Goal: Register for event/course

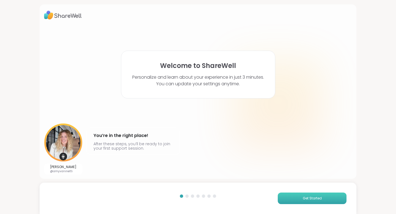
click at [301, 200] on button "Get Started" at bounding box center [312, 199] width 69 height 12
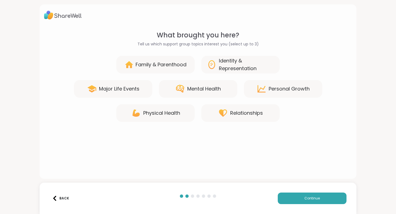
click at [210, 90] on div "Mental Health" at bounding box center [204, 89] width 34 height 8
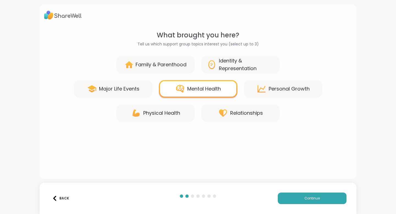
click at [226, 67] on div "Identity & Representation" at bounding box center [246, 64] width 55 height 15
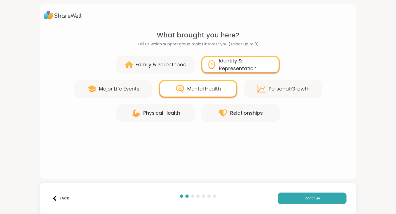
click at [219, 108] on icon at bounding box center [223, 113] width 10 height 10
click at [258, 91] on icon at bounding box center [262, 88] width 8 height 7
click at [260, 87] on icon at bounding box center [262, 89] width 10 height 10
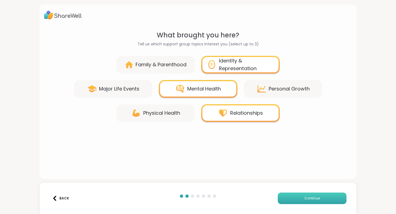
click at [309, 200] on span "Continue" at bounding box center [312, 198] width 15 height 5
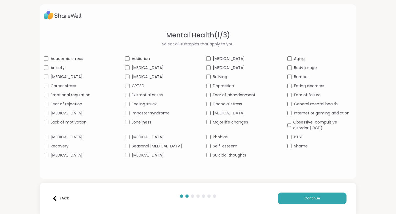
click at [55, 70] on span "Anxiety" at bounding box center [58, 68] width 14 height 6
click at [58, 80] on span "Borderline personality disorder" at bounding box center [67, 77] width 32 height 6
click at [65, 98] on span "Emotional regulation" at bounding box center [71, 95] width 40 height 6
click at [67, 107] on span "Fear of rejection" at bounding box center [67, 104] width 32 height 6
click at [75, 125] on span "Lack of motivation" at bounding box center [69, 122] width 36 height 6
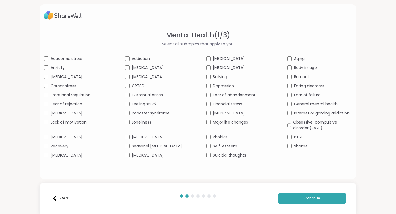
click at [141, 57] on span "Addiction" at bounding box center [141, 59] width 18 height 6
click at [142, 65] on span "Bipolar disorder" at bounding box center [148, 68] width 32 height 6
click at [295, 194] on button "Continue" at bounding box center [312, 199] width 69 height 12
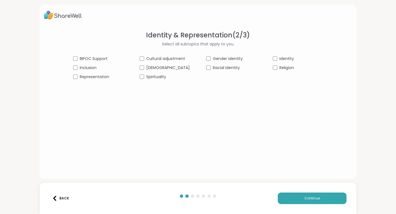
click at [97, 68] on span "Inclusion" at bounding box center [88, 68] width 17 height 6
click at [151, 78] on div "Spirituality" at bounding box center [165, 77] width 50 height 6
click at [301, 202] on button "Continue" at bounding box center [312, 199] width 69 height 12
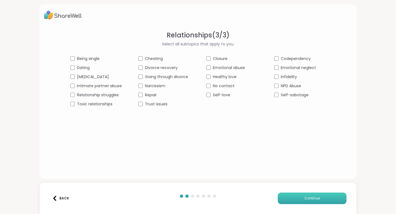
click at [291, 198] on button "Continue" at bounding box center [312, 199] width 69 height 12
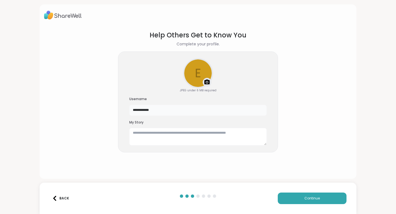
click at [226, 110] on input "**********" at bounding box center [198, 110] width 138 height 11
click at [199, 66] on div "Upload a profile photo" at bounding box center [198, 73] width 29 height 29
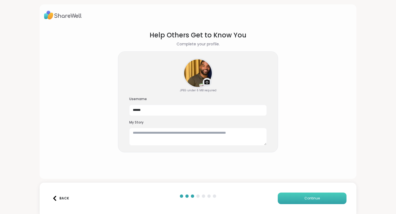
click at [306, 198] on span "Continue" at bounding box center [312, 198] width 15 height 5
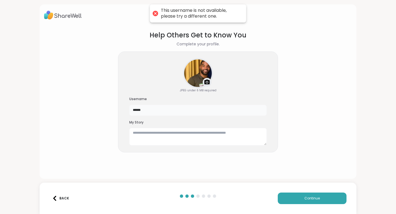
click at [187, 111] on input "******" at bounding box center [198, 110] width 138 height 11
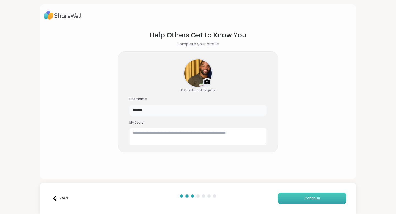
type input "*******"
click at [299, 199] on button "Continue" at bounding box center [312, 199] width 69 height 12
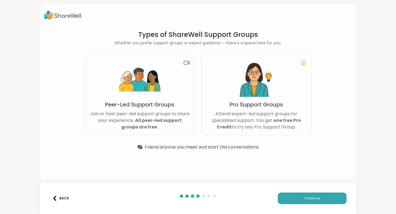
click at [170, 101] on p "Peer-Led Support Groups" at bounding box center [139, 105] width 69 height 8
click at [159, 82] on img at bounding box center [139, 79] width 41 height 41
click at [186, 63] on icon at bounding box center [187, 62] width 7 height 7
click at [172, 129] on p "Join or host peer-led support groups to share your experience. All peer-led sup…" at bounding box center [139, 121] width 101 height 20
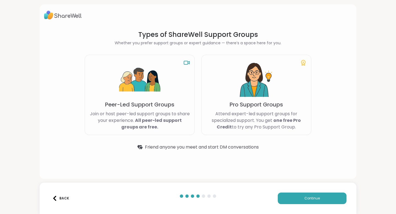
click at [170, 122] on b "All peer-led support groups are free." at bounding box center [151, 123] width 61 height 13
click at [300, 202] on button "Continue" at bounding box center [312, 199] width 69 height 12
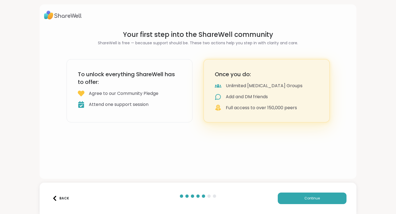
click at [155, 78] on h3 "To unlock everything ShareWell has to offer:" at bounding box center [130, 77] width 104 height 15
click at [322, 198] on button "Continue" at bounding box center [312, 199] width 69 height 12
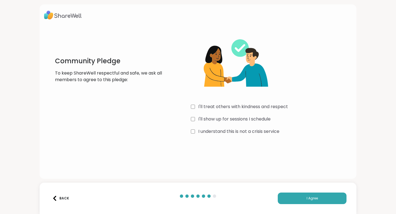
click at [291, 204] on div "Back I Agree" at bounding box center [198, 198] width 317 height 31
click at [291, 199] on button "I Agree" at bounding box center [312, 199] width 69 height 12
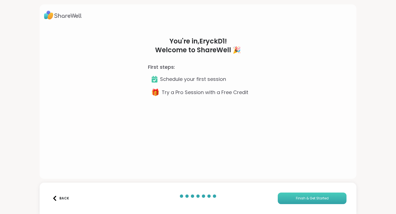
click at [308, 197] on span "Finish & Get Started" at bounding box center [312, 198] width 33 height 5
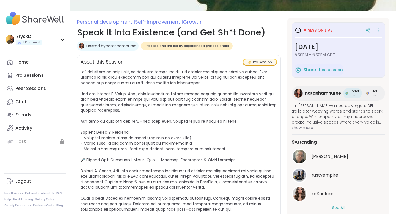
scroll to position [41, 0]
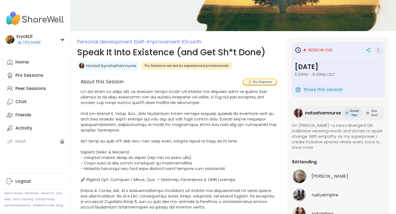
click at [378, 49] on icon at bounding box center [379, 50] width 6 height 8
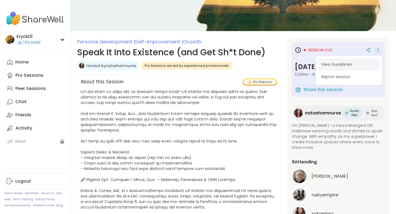
click at [365, 60] on button "View Guidelines" at bounding box center [350, 64] width 62 height 12
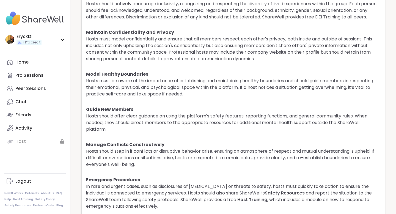
scroll to position [1318, 0]
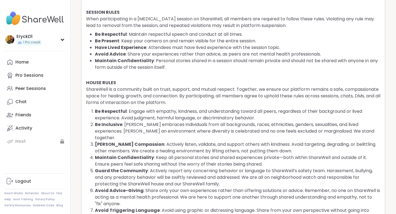
scroll to position [0, 0]
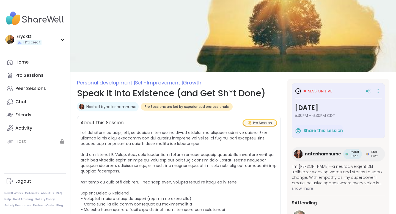
click at [143, 39] on img at bounding box center [233, 36] width 326 height 72
click at [128, 83] on span "Personal development |" at bounding box center [106, 82] width 58 height 7
click at [159, 88] on h1 "Speak It Into Existence (and Get Sh*t Done)" at bounding box center [179, 93] width 204 height 13
click at [160, 97] on h1 "Speak It Into Existence (and Get Sh*t Done)" at bounding box center [179, 93] width 204 height 13
click at [314, 91] on span "Session live" at bounding box center [320, 91] width 24 height 6
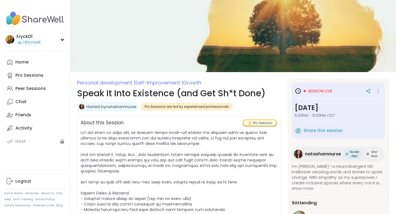
click at [314, 91] on span "Session live" at bounding box center [320, 91] width 24 height 6
click at [300, 92] on icon at bounding box center [298, 91] width 7 height 7
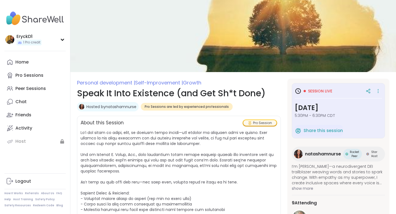
click at [331, 91] on span "Session live" at bounding box center [320, 91] width 24 height 6
click at [346, 110] on h3 "Tuesday, Sep 09" at bounding box center [338, 108] width 87 height 10
click at [353, 115] on span "5:30PM - 6:30PM CDT" at bounding box center [338, 116] width 87 height 6
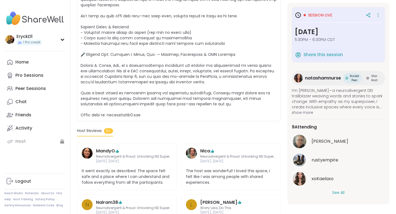
scroll to position [163, 0]
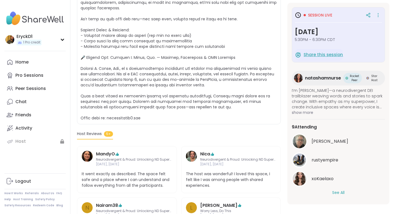
click at [329, 56] on span "Share this session" at bounding box center [323, 55] width 39 height 6
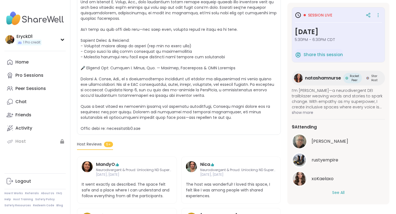
scroll to position [151, 0]
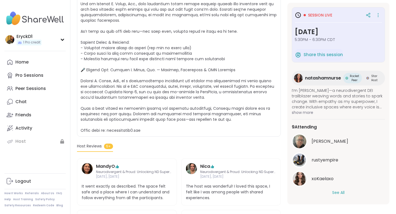
click at [333, 17] on div "Session live" at bounding box center [338, 15] width 87 height 10
click at [330, 16] on span "Session live" at bounding box center [320, 15] width 24 height 6
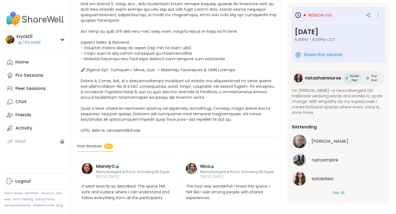
click at [296, 14] on icon at bounding box center [299, 15] width 6 height 6
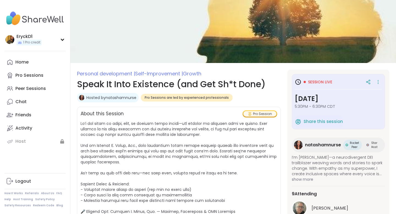
scroll to position [0, 0]
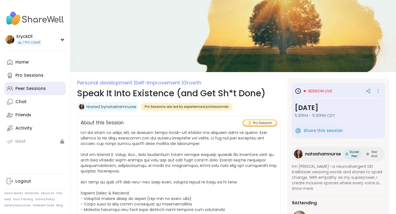
click at [45, 92] on div "Peer Sessions" at bounding box center [30, 89] width 31 height 6
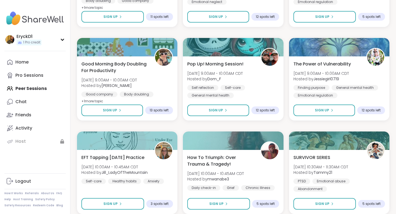
scroll to position [1027, 0]
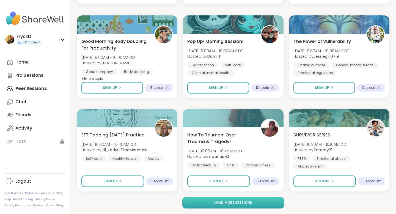
click at [277, 206] on button "Load more sessions" at bounding box center [234, 203] width 102 height 12
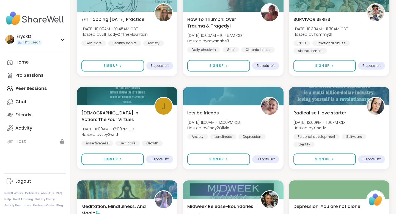
scroll to position [1127, 0]
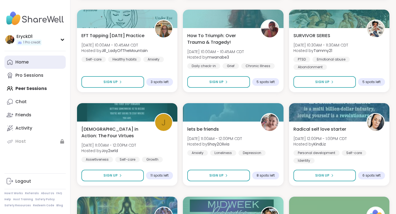
click at [44, 64] on link "Home" at bounding box center [34, 62] width 61 height 13
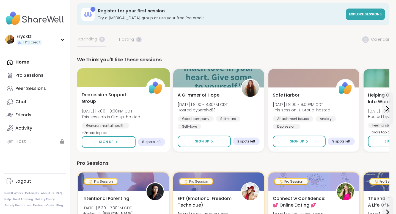
scroll to position [5, 0]
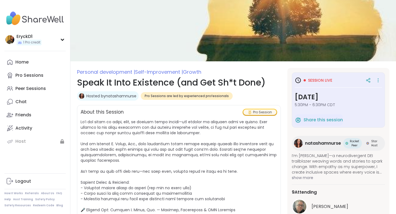
scroll to position [11, 0]
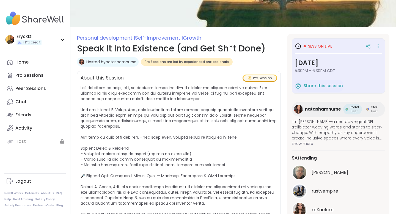
scroll to position [46, 0]
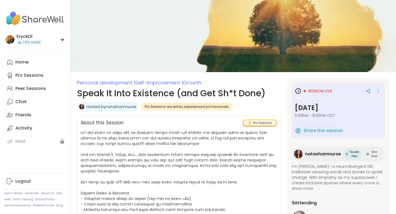
click at [88, 107] on link "Hosted by natashamnurse" at bounding box center [111, 107] width 50 height 6
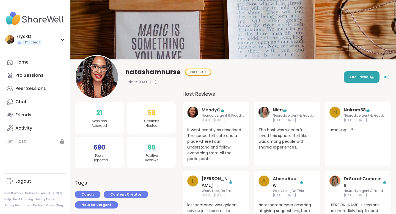
scroll to position [13, 0]
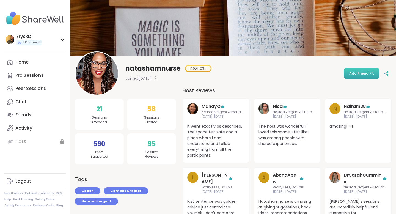
click at [354, 78] on button "Add Friend" at bounding box center [362, 74] width 36 height 12
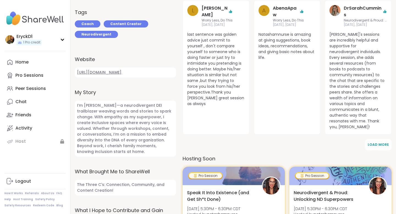
scroll to position [213, 0]
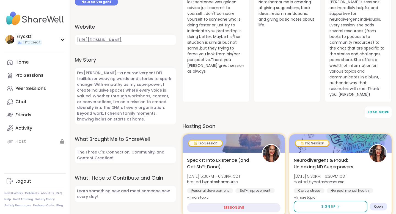
click at [140, 41] on link "https://linktr.ee/natashamnurse" at bounding box center [125, 40] width 101 height 10
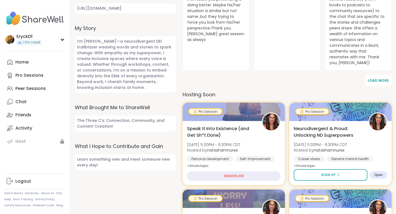
scroll to position [244, 0]
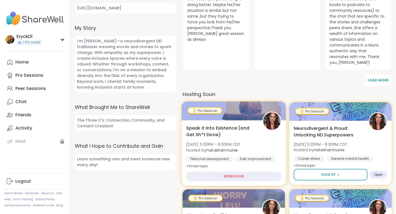
click at [239, 172] on div "SESSION LIVE" at bounding box center [234, 177] width 96 height 10
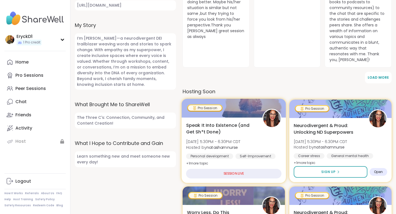
click at [230, 169] on div "SESSION LIVE" at bounding box center [234, 174] width 96 height 10
click at [226, 145] on b "natashamnurse" at bounding box center [222, 148] width 31 height 6
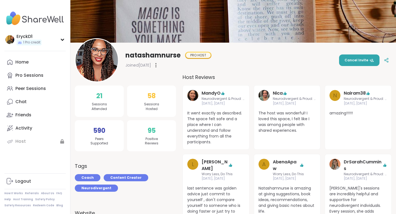
scroll to position [0, 0]
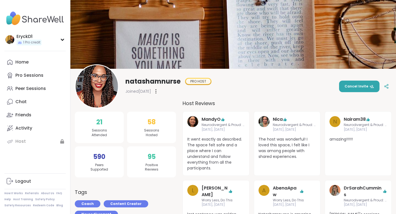
click at [100, 83] on img at bounding box center [97, 86] width 42 height 42
click at [194, 82] on div "PRO HOST" at bounding box center [198, 82] width 25 height 6
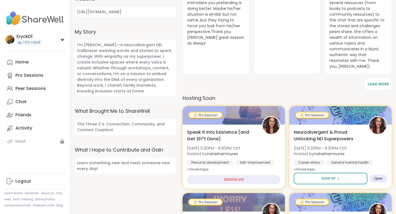
scroll to position [242, 0]
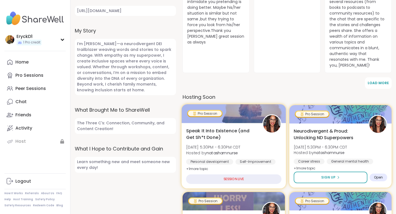
click at [211, 128] on span "Speak It Into Existence (and Get Sh*t Done)" at bounding box center [221, 134] width 70 height 13
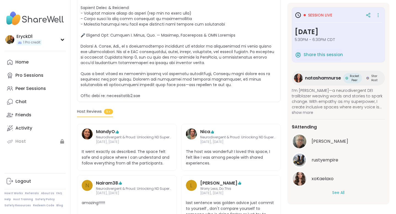
scroll to position [186, 0]
click at [338, 193] on button "See All" at bounding box center [339, 193] width 12 height 6
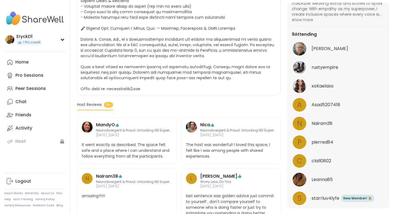
scroll to position [80, 0]
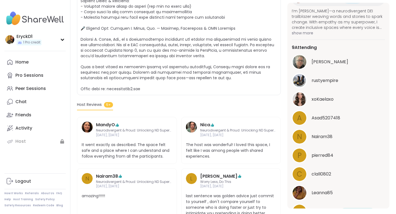
click at [317, 65] on span "Chuck" at bounding box center [330, 62] width 37 height 7
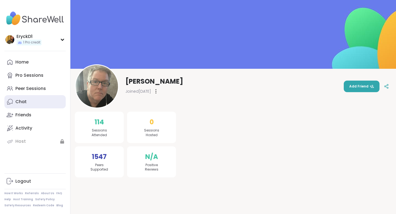
click at [30, 104] on link "Chat" at bounding box center [34, 101] width 61 height 13
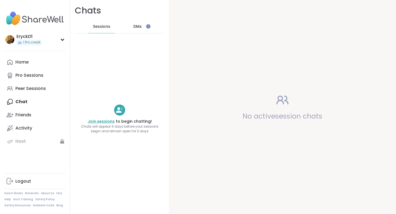
click at [106, 120] on link "Join sessions" at bounding box center [101, 122] width 27 height 6
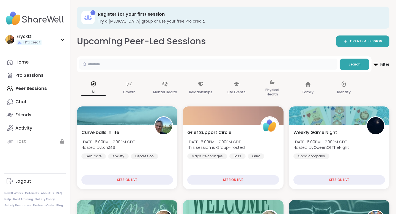
click at [105, 61] on input "text" at bounding box center [208, 64] width 259 height 11
paste input "**********"
type input "**********"
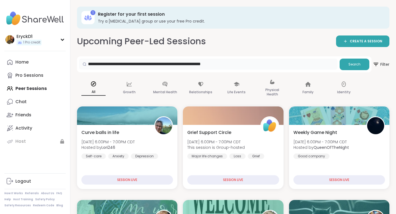
click at [139, 62] on input "**********" at bounding box center [208, 64] width 259 height 11
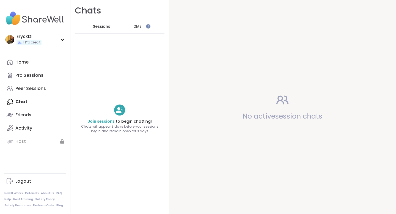
click at [108, 121] on link "Join sessions" at bounding box center [101, 122] width 27 height 6
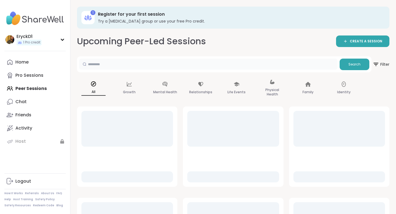
click at [162, 65] on input "text" at bounding box center [208, 64] width 259 height 11
paste input "**********"
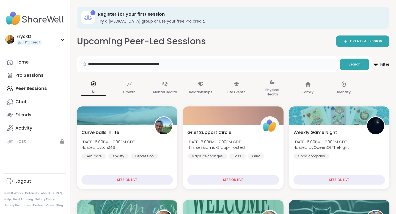
type input "**********"
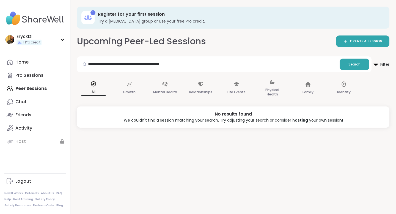
click at [232, 17] on h3 "Register for your first session" at bounding box center [240, 14] width 284 height 6
click at [144, 18] on div "Register for your first session Try a peer support group or use your free Pro c…" at bounding box center [240, 17] width 284 height 13
click at [56, 41] on div "EryckD1 1 Pro credit" at bounding box center [34, 39] width 61 height 14
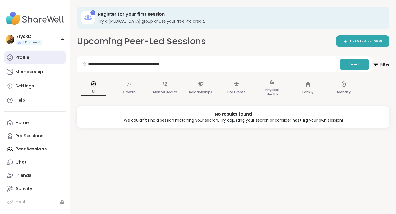
click at [48, 58] on link "Profile" at bounding box center [34, 57] width 61 height 13
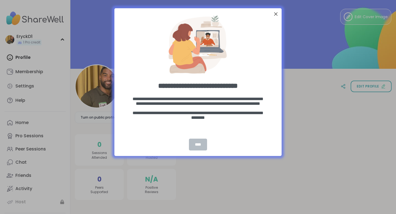
click at [197, 145] on div "****" at bounding box center [198, 145] width 18 height 12
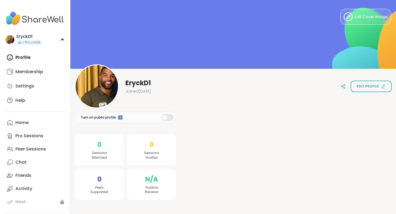
click at [101, 151] on span "Sessions Attended" at bounding box center [99, 155] width 15 height 9
click at [44, 153] on link "Peer Sessions" at bounding box center [34, 149] width 61 height 13
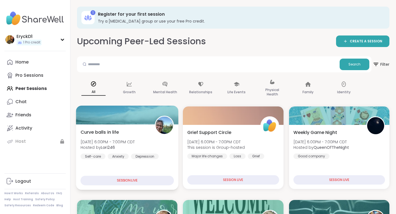
click at [106, 181] on div "SESSION LIVE" at bounding box center [128, 181] width 94 height 10
click at [108, 166] on div "Curve balls in life Tue, Sep 09 | 6:00PM - 7:00PM CDT Hosted by Lori246 Self-ca…" at bounding box center [127, 157] width 103 height 66
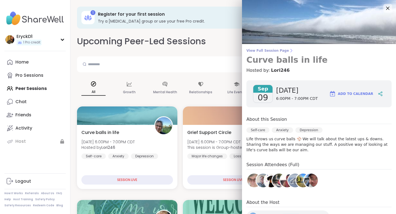
click at [277, 49] on span "View Full Session Page" at bounding box center [319, 50] width 145 height 4
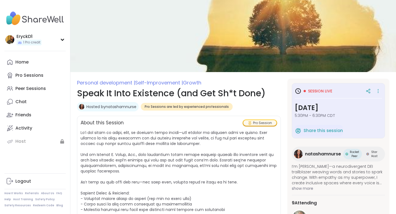
click at [126, 93] on h1 "Speak It Into Existence (and Get Sh*t Done)" at bounding box center [179, 93] width 204 height 13
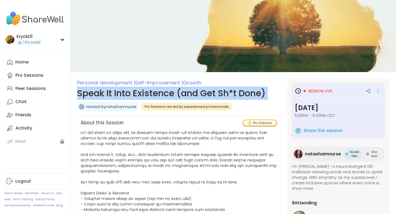
click at [126, 93] on h1 "Speak It Into Existence (and Get Sh*t Done)" at bounding box center [179, 93] width 204 height 13
copy h1 "Speak It Into Existence (and Get Sh*t Done)"
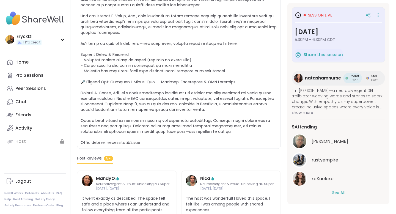
scroll to position [143, 0]
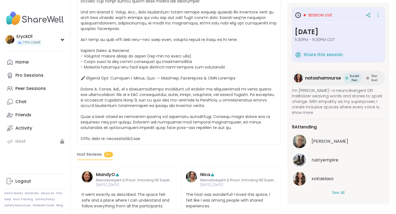
click at [319, 160] on span "rustyempire" at bounding box center [325, 160] width 27 height 7
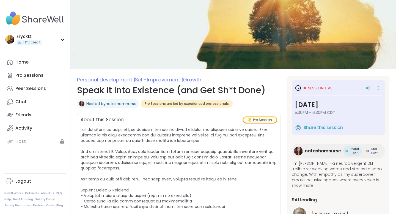
scroll to position [0, 0]
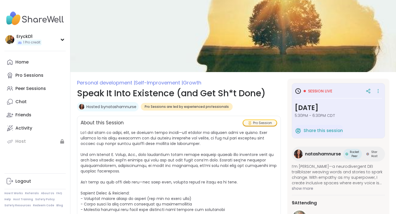
click at [317, 87] on div "Session live" at bounding box center [338, 91] width 87 height 10
click at [317, 92] on span "Session live" at bounding box center [320, 91] width 24 height 6
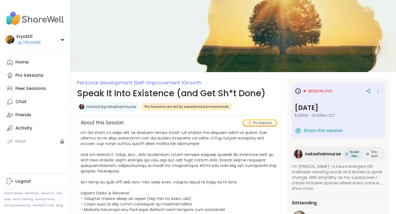
click at [320, 92] on span "Session live" at bounding box center [320, 91] width 24 height 6
click at [372, 90] on div at bounding box center [369, 91] width 10 height 10
click at [380, 94] on icon at bounding box center [379, 91] width 6 height 8
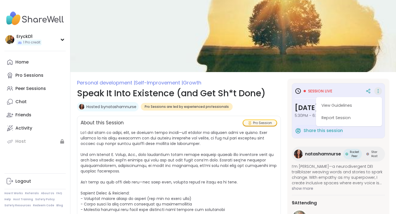
click at [379, 80] on div "Session live View Guidelines Report Session Tuesday, Sep 09 5:30PM - 6:30PM CDT…" at bounding box center [339, 180] width 102 height 202
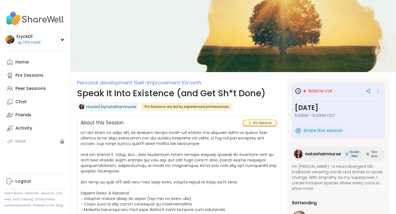
click at [223, 107] on span "Pro Sessions are led by experienced professionals" at bounding box center [187, 107] width 84 height 4
click at [130, 105] on link "Hosted by natashamnurse" at bounding box center [111, 107] width 50 height 6
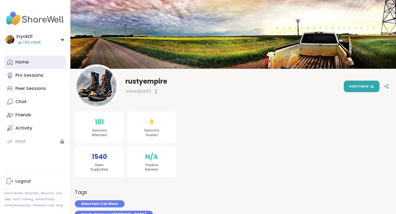
click at [33, 63] on link "Home" at bounding box center [34, 62] width 61 height 13
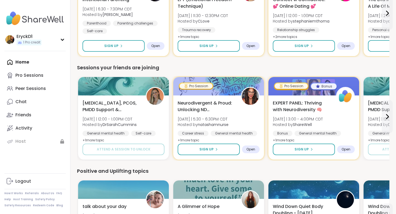
scroll to position [204, 0]
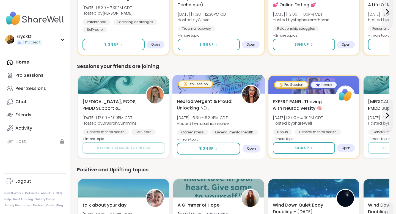
click at [204, 85] on div "Pro Session" at bounding box center [196, 84] width 34 height 6
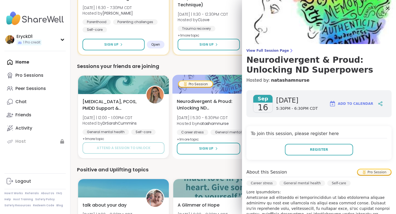
click at [225, 99] on span "Neurodivergent & Proud: Unlocking ND Superpowers" at bounding box center [206, 104] width 58 height 13
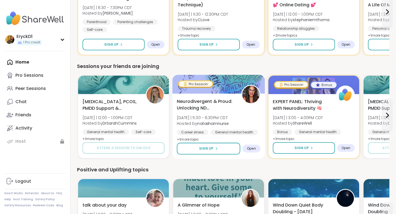
click at [245, 94] on img at bounding box center [251, 94] width 17 height 17
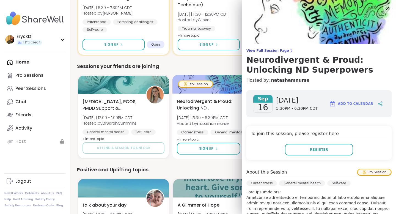
click at [225, 104] on span "Neurodivergent & Proud: Unlocking ND Superpowers" at bounding box center [206, 104] width 58 height 13
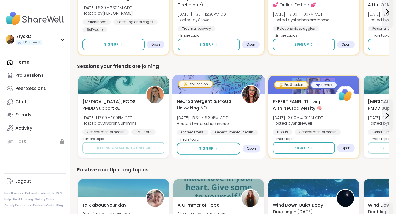
click at [244, 125] on div "Neurodivergent & Proud: Unlocking ND Superpowers [DATE] | 5:30 - 6:30PM CDT Hos…" at bounding box center [219, 120] width 84 height 45
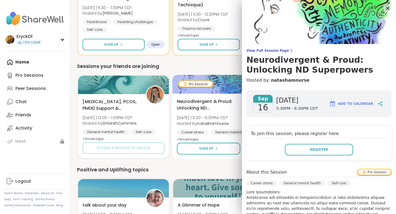
click at [242, 158] on div "Neurodivergent & Proud: Unlocking ND Superpowers Tue 9/16 | 5:30 - 6:30PM CDT H…" at bounding box center [219, 127] width 93 height 66
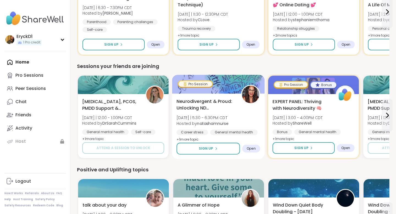
click at [246, 149] on div "Open" at bounding box center [252, 149] width 18 height 8
click at [230, 155] on div "Neurodivergent & Proud: Unlocking ND Superpowers Tue 9/16 | 5:30 - 6:30PM CDT H…" at bounding box center [218, 127] width 93 height 66
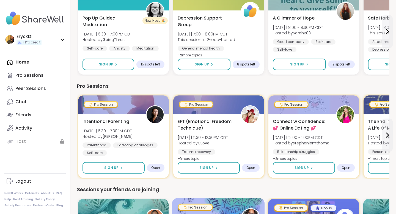
scroll to position [0, 0]
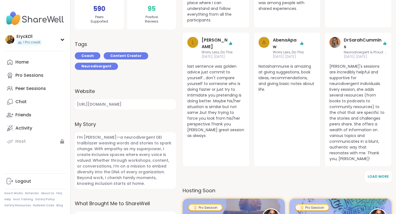
scroll to position [149, 0]
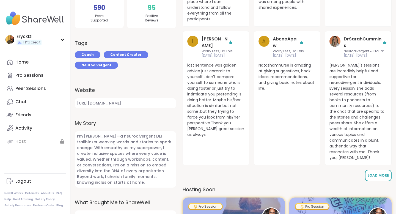
click at [388, 170] on button "Load More" at bounding box center [378, 176] width 27 height 12
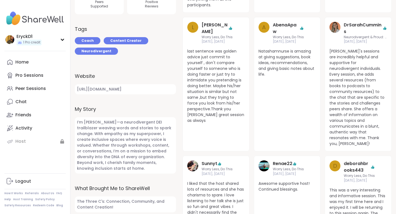
scroll to position [0, 0]
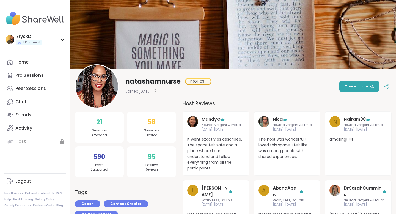
click at [284, 82] on div "natashamnurse PRO HOST Joined [DATE] Cancel Invite" at bounding box center [233, 86] width 317 height 44
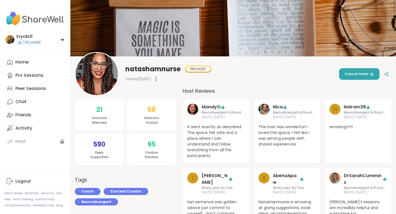
scroll to position [12, 0]
click at [59, 36] on div "EryckD1 1 Pro credit" at bounding box center [34, 39] width 61 height 14
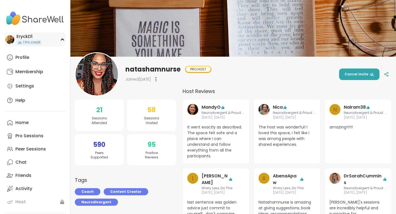
click at [60, 38] on icon at bounding box center [62, 39] width 4 height 3
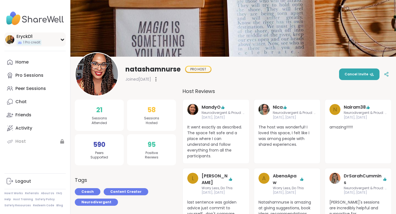
click at [60, 38] on icon at bounding box center [62, 39] width 4 height 3
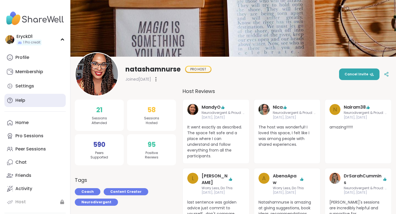
click at [36, 96] on link "Help" at bounding box center [34, 100] width 61 height 13
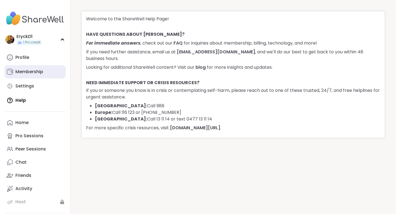
click at [43, 75] on link "Membership" at bounding box center [34, 71] width 61 height 13
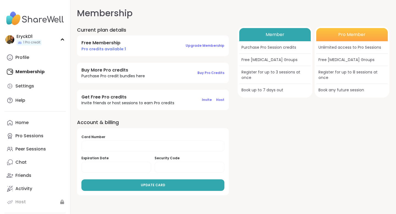
click at [219, 48] on span "Upgrade Membership" at bounding box center [205, 45] width 39 height 5
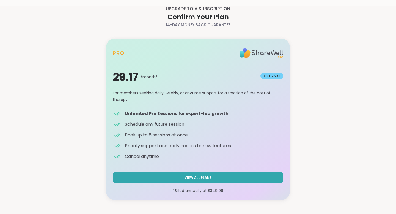
scroll to position [13, 0]
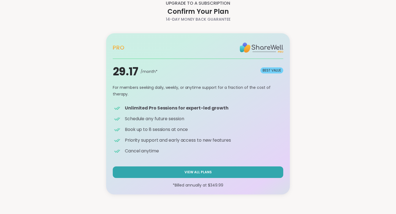
click at [318, 59] on div "Pro 29.17 /month* BEST VALUE *Billed annually at $ 349.99 Pro BEST VALUE For me…" at bounding box center [198, 114] width 254 height 175
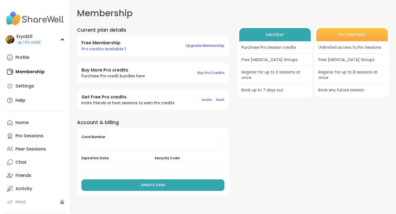
click at [110, 50] on span "Pro credits available: 1" at bounding box center [103, 49] width 45 height 6
click at [265, 79] on div "Register for up to 3 sessions at once" at bounding box center [276, 75] width 72 height 18
click at [45, 61] on link "Profile" at bounding box center [34, 57] width 61 height 13
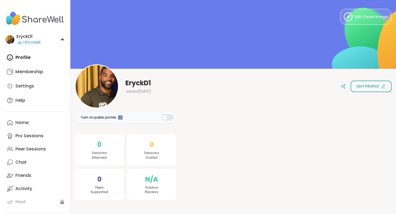
click at [104, 152] on span "Sessions Attended" at bounding box center [99, 155] width 15 height 9
click at [108, 183] on div "0 Peers Supported" at bounding box center [99, 184] width 49 height 31
click at [167, 118] on div at bounding box center [168, 117] width 12 height 7
click at [153, 184] on span "N/A" at bounding box center [151, 180] width 13 height 10
click at [362, 91] on button "Edit profile" at bounding box center [371, 87] width 41 height 12
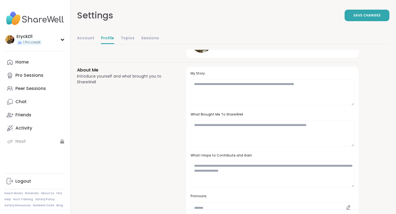
scroll to position [37, 0]
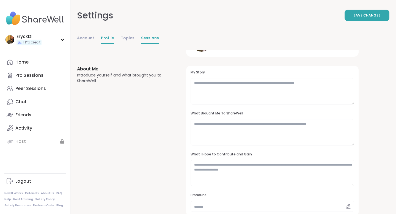
click at [143, 38] on link "Sessions" at bounding box center [150, 38] width 18 height 11
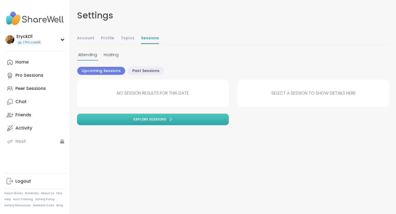
click at [170, 120] on icon at bounding box center [170, 119] width 1 height 3
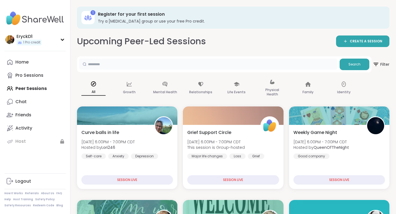
click at [159, 67] on input "text" at bounding box center [208, 64] width 259 height 11
paste input "**********"
type input "**********"
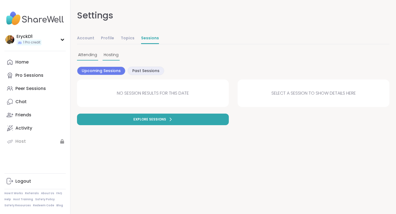
click at [109, 56] on span "Hosting" at bounding box center [111, 55] width 15 height 6
click at [91, 57] on span "Attending" at bounding box center [87, 55] width 19 height 6
click at [129, 36] on link "Topics" at bounding box center [128, 38] width 14 height 11
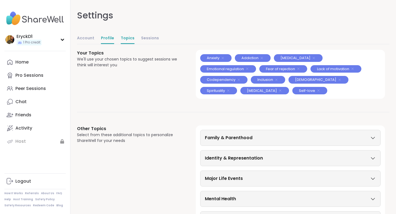
click at [102, 37] on link "Profile" at bounding box center [107, 38] width 13 height 11
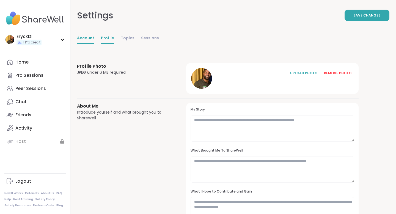
click at [87, 39] on link "Account" at bounding box center [85, 38] width 17 height 11
select select "**"
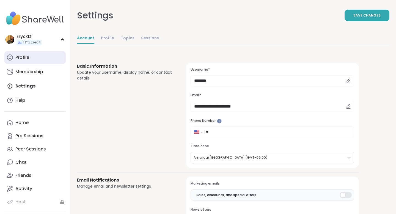
click at [37, 55] on link "Profile" at bounding box center [34, 57] width 61 height 13
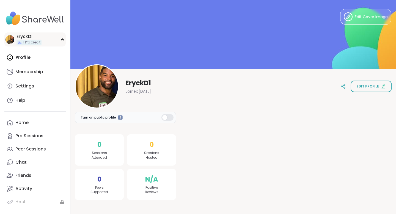
click at [39, 42] on span "1 Pro credit" at bounding box center [31, 42] width 17 height 5
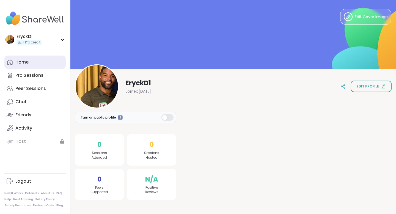
click at [36, 59] on link "Home" at bounding box center [34, 62] width 61 height 13
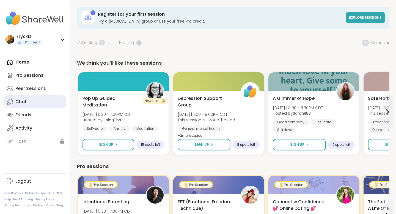
click at [36, 105] on link "Chat" at bounding box center [34, 101] width 61 height 13
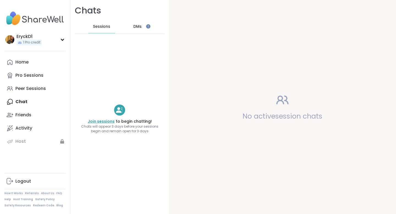
click at [110, 120] on link "Join sessions" at bounding box center [101, 122] width 27 height 6
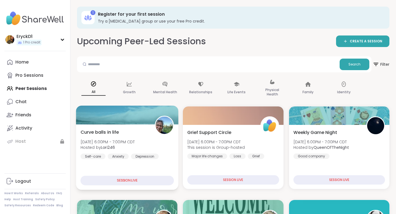
click at [136, 165] on div "Curve balls in life Tue, Sep 09 | 6:00PM - 7:00PM CDT Hosted by Lori246 Self-ca…" at bounding box center [127, 157] width 103 height 66
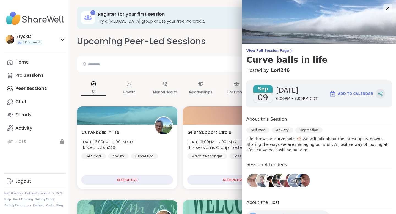
click at [382, 93] on icon at bounding box center [380, 93] width 5 height 5
click at [366, 92] on span "Add to Calendar" at bounding box center [355, 93] width 35 height 5
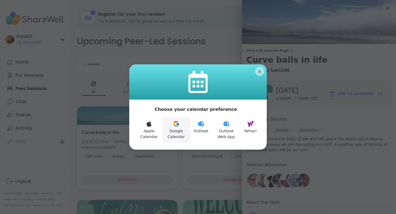
click at [172, 133] on button "Google Calendar" at bounding box center [176, 130] width 28 height 26
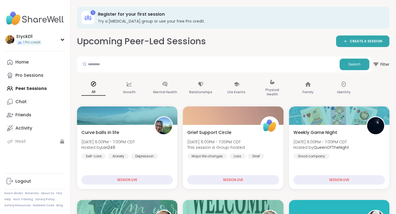
click at [130, 42] on h2 "Upcoming Peer-Led Sessions" at bounding box center [141, 41] width 129 height 12
click at [31, 60] on link "Home" at bounding box center [34, 62] width 61 height 13
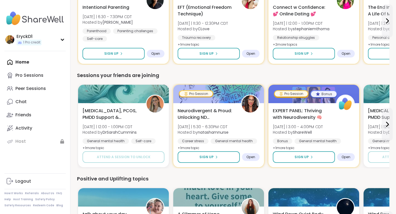
scroll to position [195, 0]
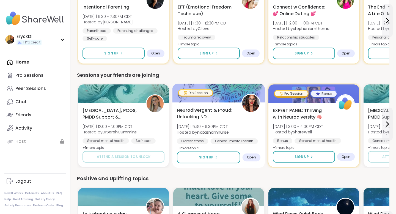
click at [243, 114] on div "Neurodivergent & Proud: Unlocking ND Superpowers Tue 9/16 | 5:30 - 6:30PM CDT H…" at bounding box center [219, 129] width 84 height 45
click at [230, 101] on div at bounding box center [219, 93] width 93 height 19
click at [249, 102] on img at bounding box center [251, 103] width 17 height 17
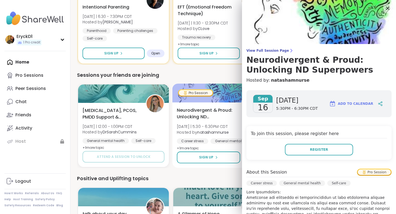
click at [238, 125] on div "Neurodivergent & Proud: Unlocking ND Superpowers Tue 9/16 | 5:30 - 6:30PM CDT H…" at bounding box center [219, 129] width 84 height 45
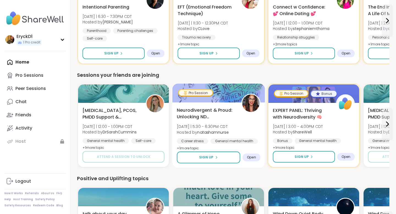
click at [257, 157] on div "Open" at bounding box center [252, 158] width 18 height 8
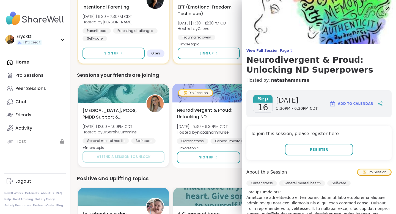
click at [225, 113] on span "Neurodivergent & Proud: Unlocking ND Superpowers" at bounding box center [206, 113] width 58 height 13
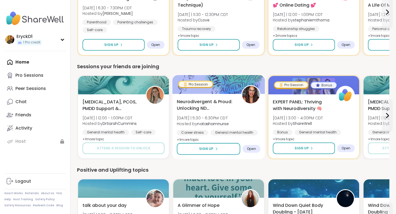
scroll to position [205, 0]
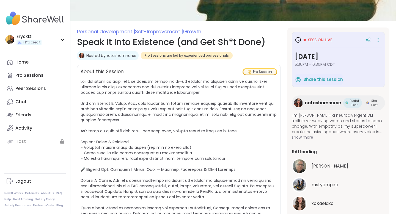
scroll to position [50, 0]
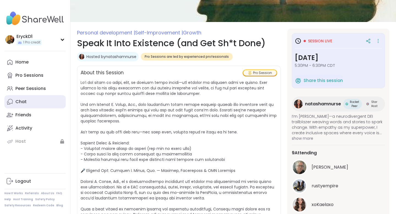
click at [40, 105] on link "Chat" at bounding box center [34, 101] width 61 height 13
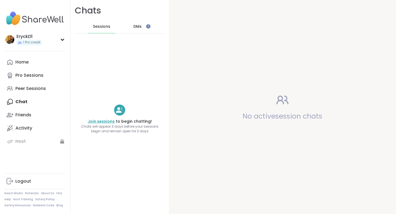
click at [102, 121] on link "Join sessions" at bounding box center [101, 122] width 27 height 6
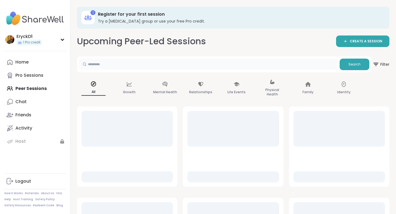
click at [124, 64] on input "text" at bounding box center [208, 64] width 259 height 11
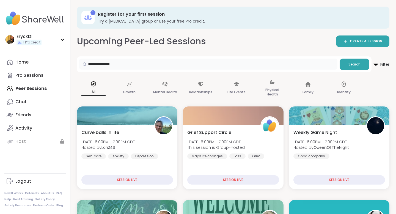
type input "**********"
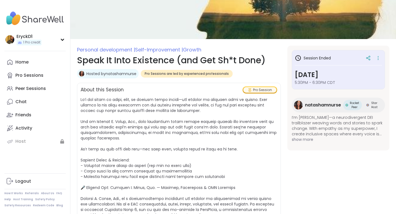
scroll to position [35, 0]
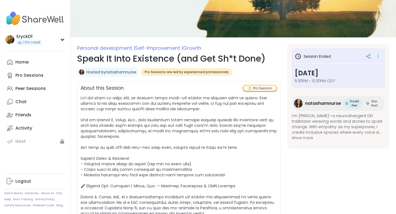
click at [323, 100] on span "natashamnurse" at bounding box center [323, 103] width 36 height 7
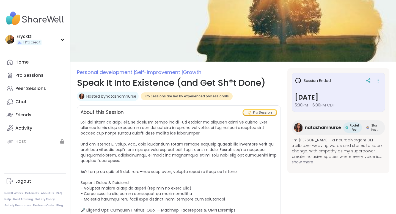
scroll to position [0, 0]
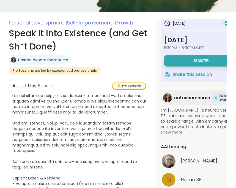
scroll to position [82, 0]
